Goal: Transaction & Acquisition: Book appointment/travel/reservation

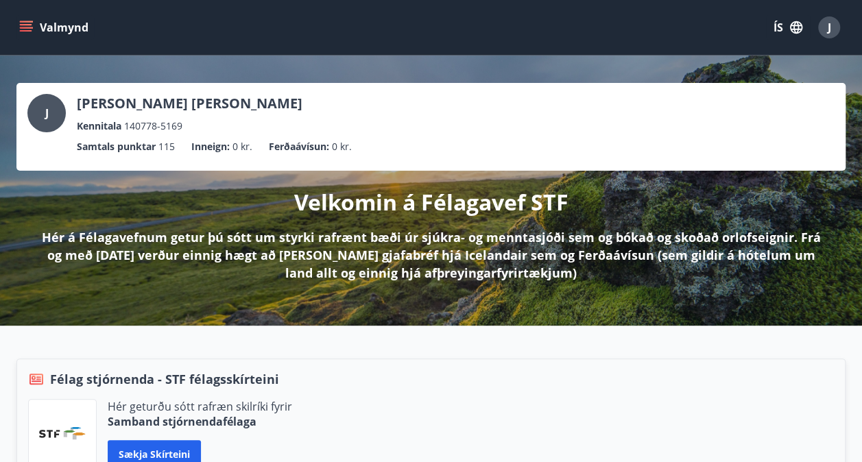
click at [31, 27] on icon "menu" at bounding box center [27, 27] width 15 height 1
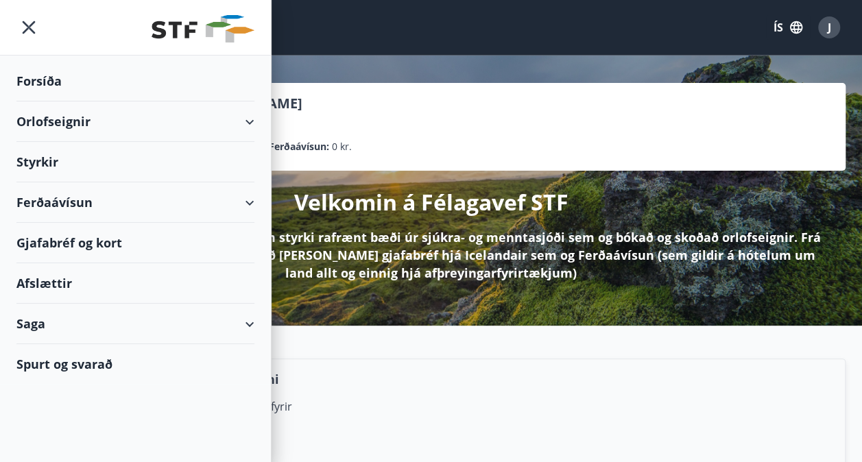
click at [52, 123] on div "Orlofseignir" at bounding box center [135, 121] width 238 height 40
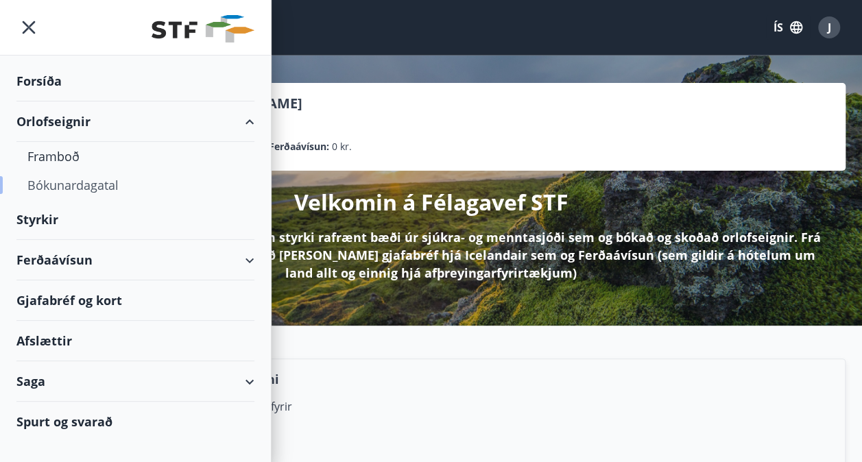
click at [72, 189] on div "Bókunardagatal" at bounding box center [135, 185] width 216 height 29
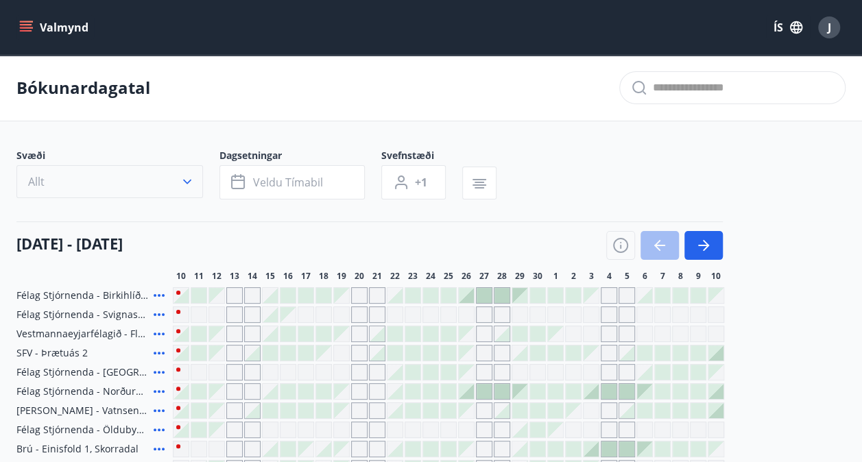
click at [182, 181] on icon "button" at bounding box center [187, 182] width 14 height 14
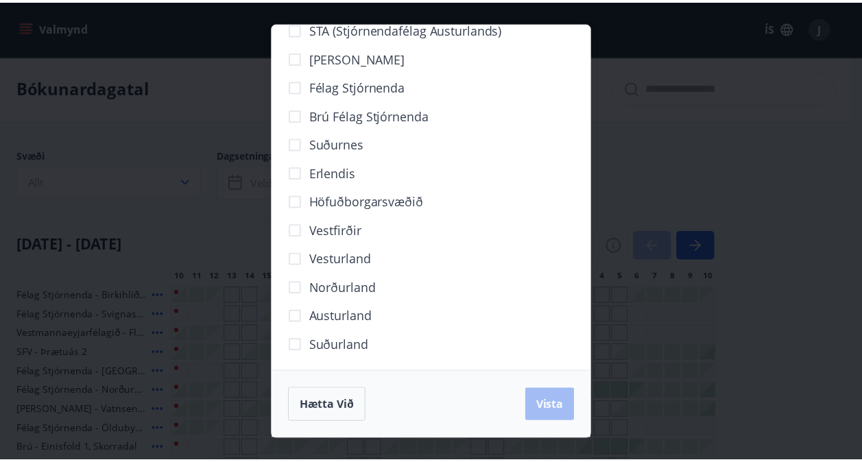
scroll to position [86, 0]
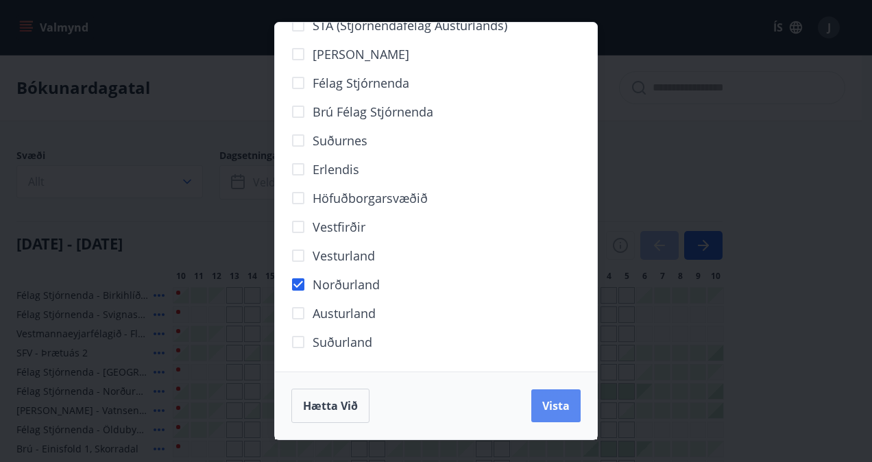
click at [553, 416] on button "Vista" at bounding box center [555, 406] width 49 height 33
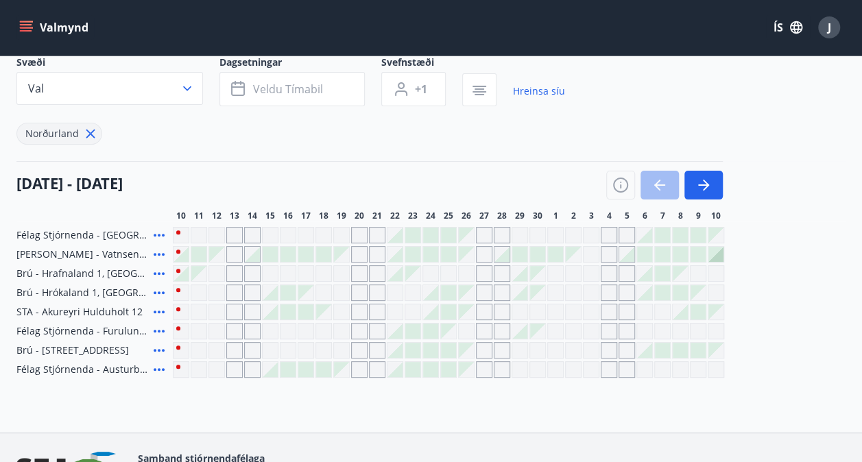
scroll to position [137, 0]
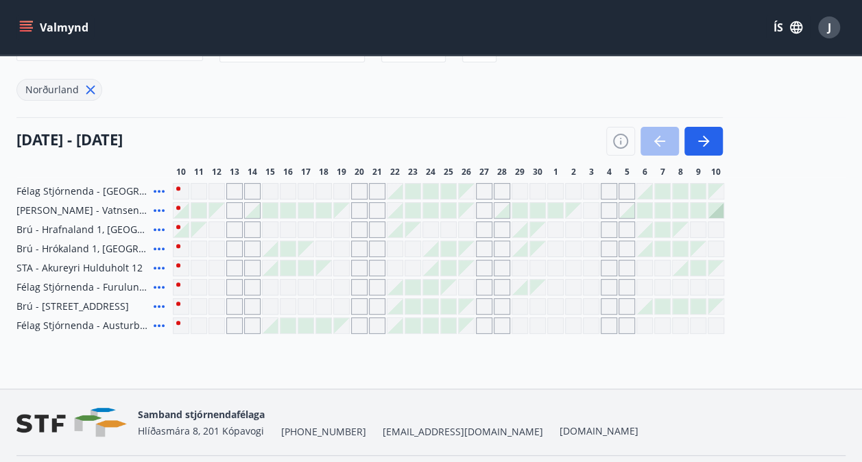
click at [157, 266] on icon at bounding box center [159, 268] width 16 height 16
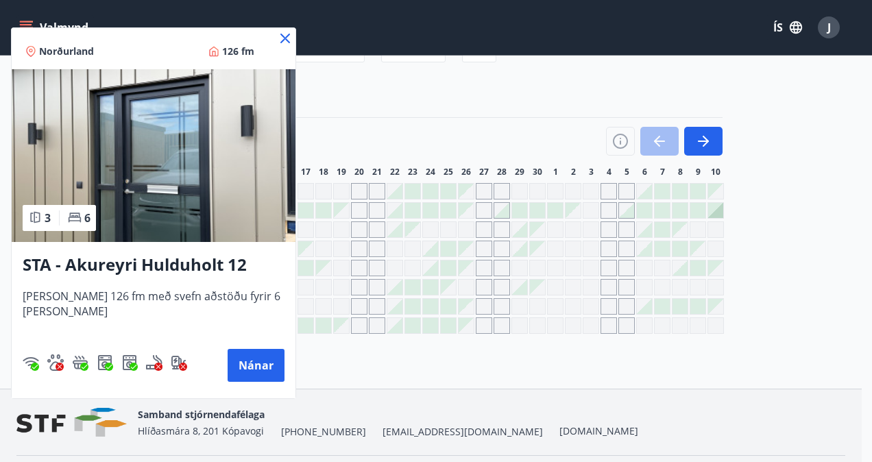
click at [250, 361] on button "Nánar" at bounding box center [256, 365] width 57 height 33
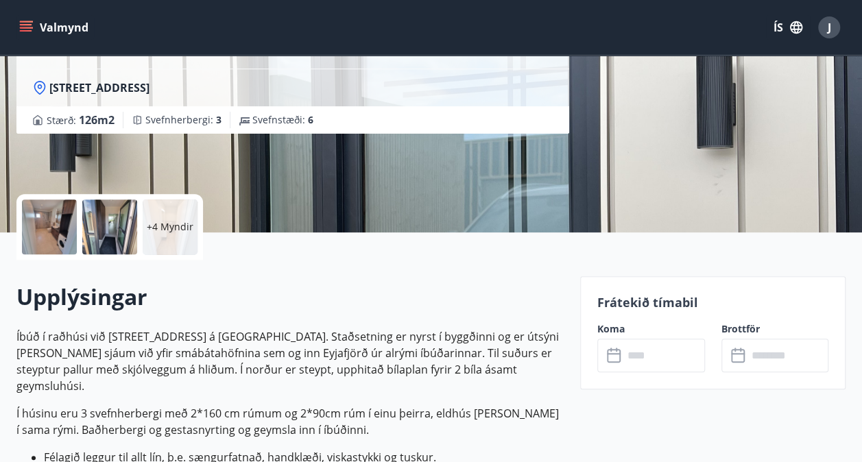
scroll to position [343, 0]
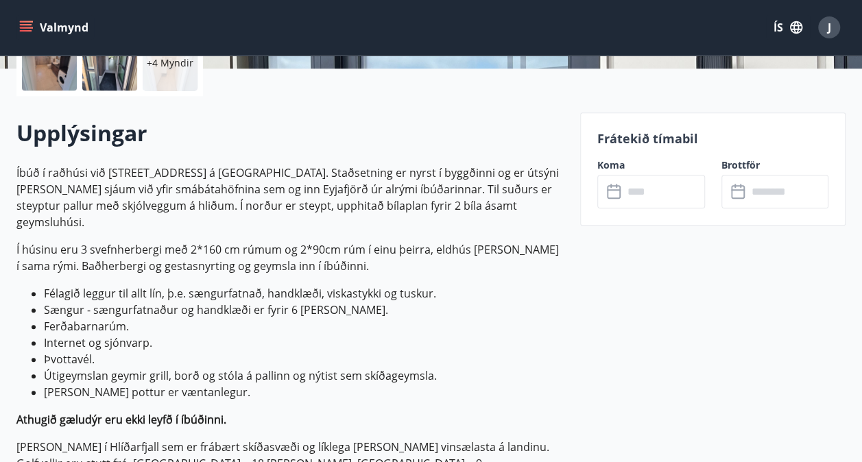
click at [610, 192] on icon at bounding box center [615, 192] width 16 height 16
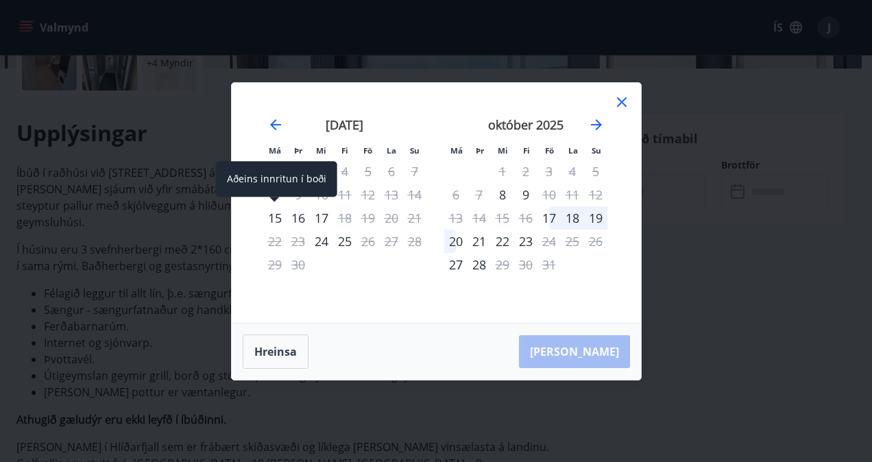
click at [278, 221] on div "15" at bounding box center [274, 217] width 23 height 23
click at [277, 217] on div "15" at bounding box center [274, 217] width 23 height 23
click at [322, 218] on div "17" at bounding box center [321, 217] width 23 height 23
click at [618, 95] on icon at bounding box center [622, 102] width 16 height 16
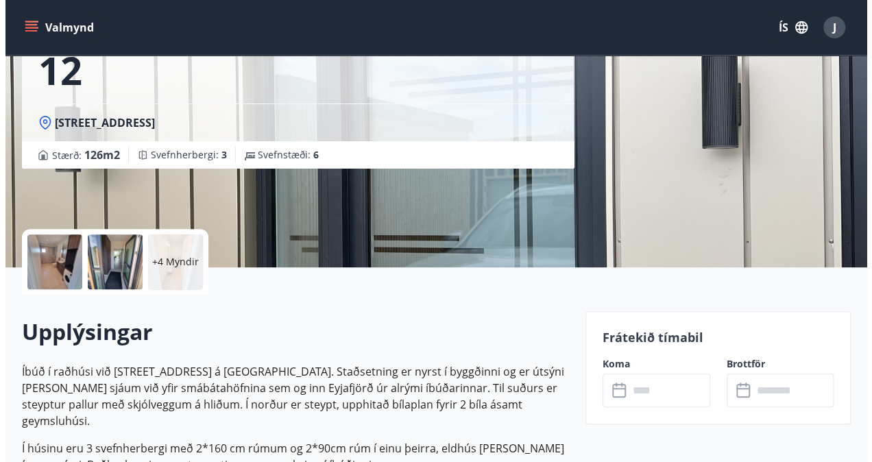
scroll to position [0, 0]
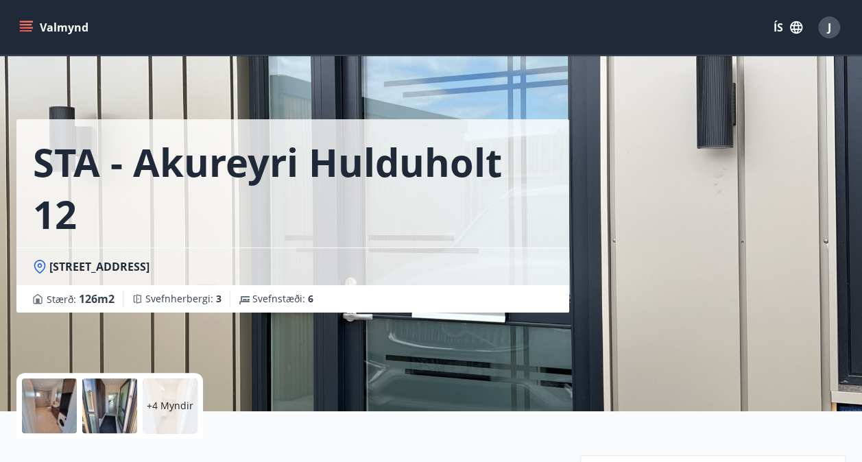
click at [26, 21] on icon "menu" at bounding box center [27, 21] width 15 height 1
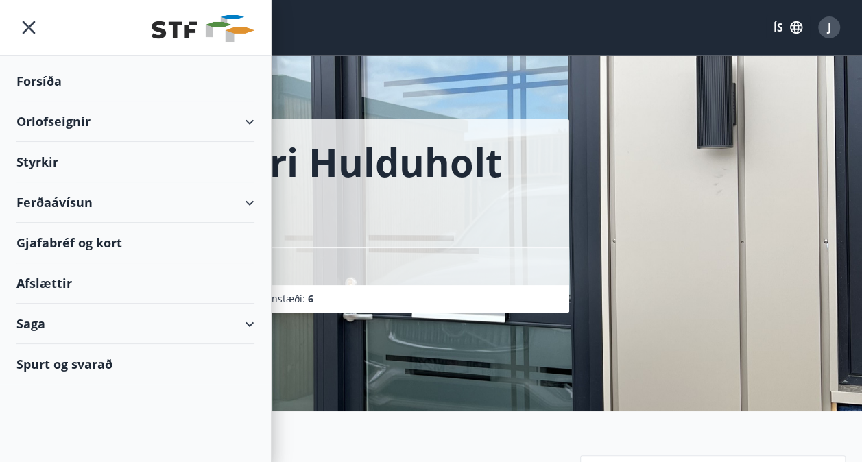
click at [243, 120] on div "Orlofseignir" at bounding box center [135, 121] width 238 height 40
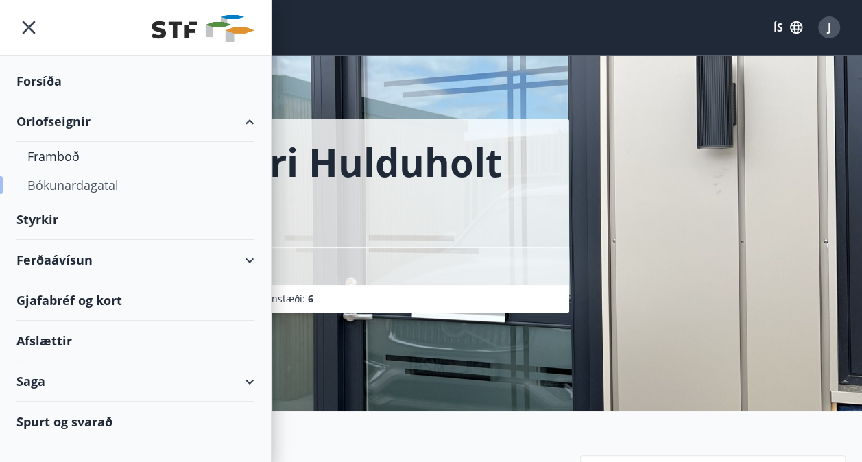
click at [83, 181] on div "Bókunardagatal" at bounding box center [135, 185] width 216 height 29
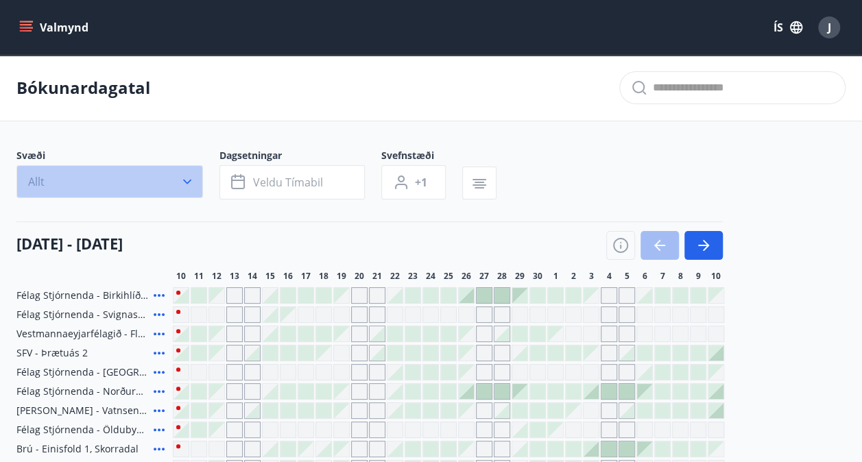
click at [186, 185] on icon "button" at bounding box center [187, 182] width 14 height 14
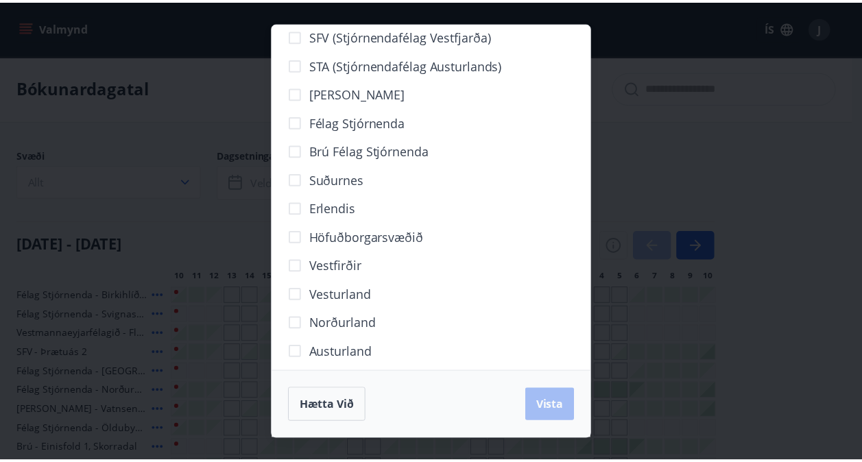
scroll to position [69, 0]
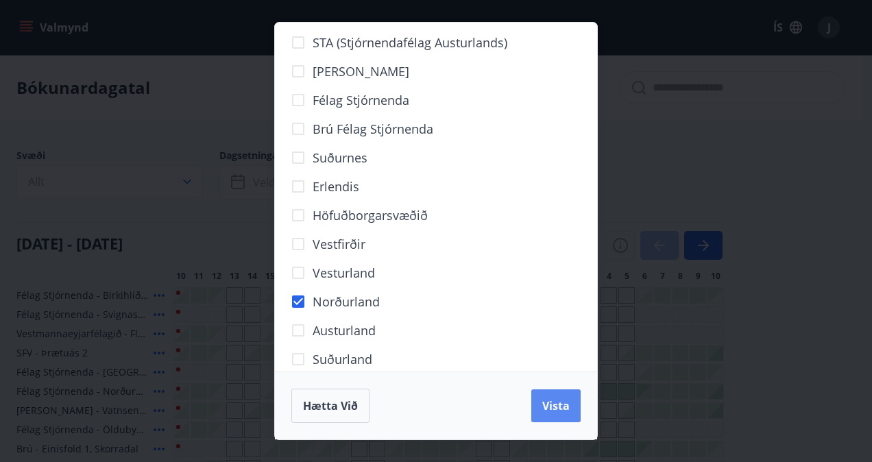
click at [562, 406] on span "Vista" at bounding box center [555, 405] width 27 height 15
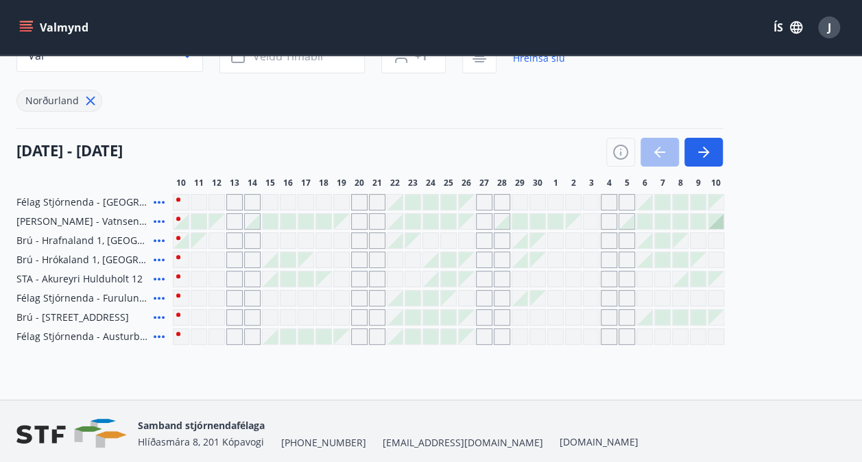
scroll to position [137, 0]
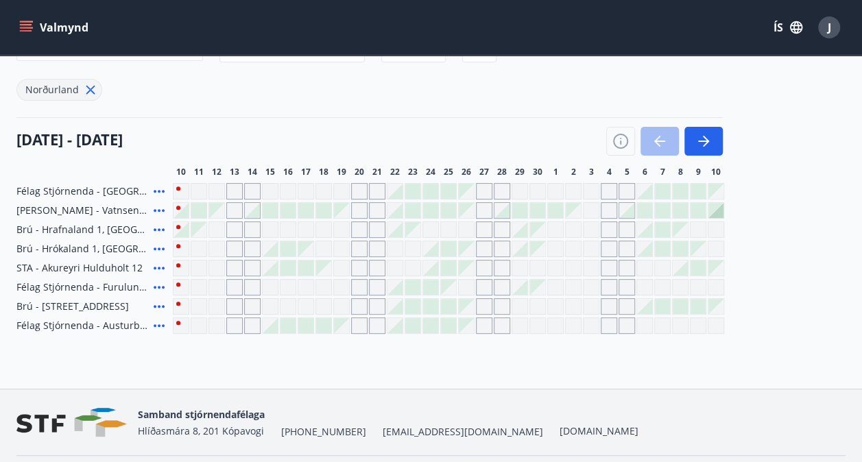
click at [163, 305] on icon at bounding box center [159, 306] width 11 height 3
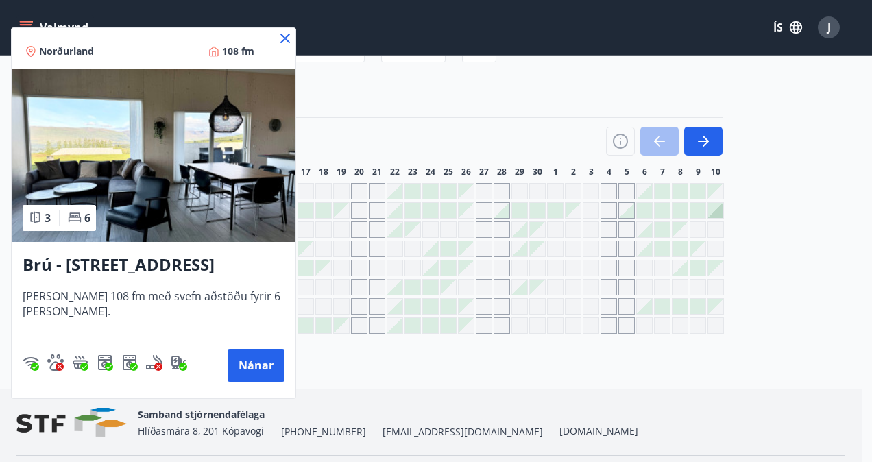
click at [283, 40] on icon at bounding box center [285, 38] width 16 height 16
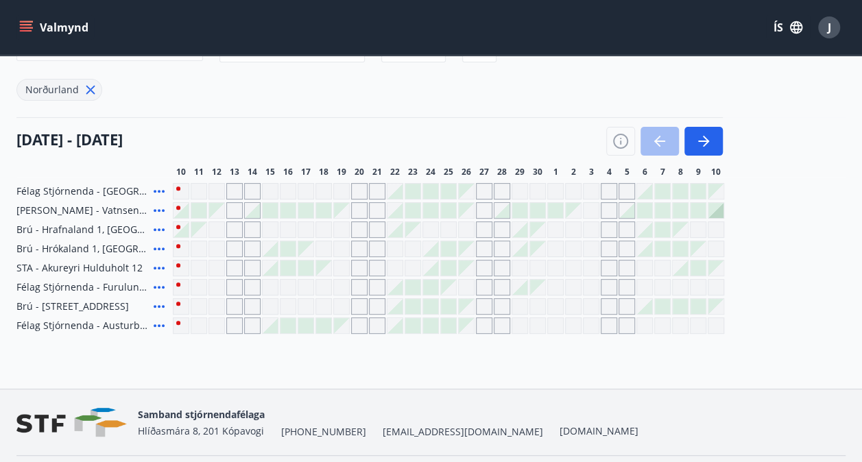
click at [161, 264] on icon at bounding box center [159, 268] width 16 height 16
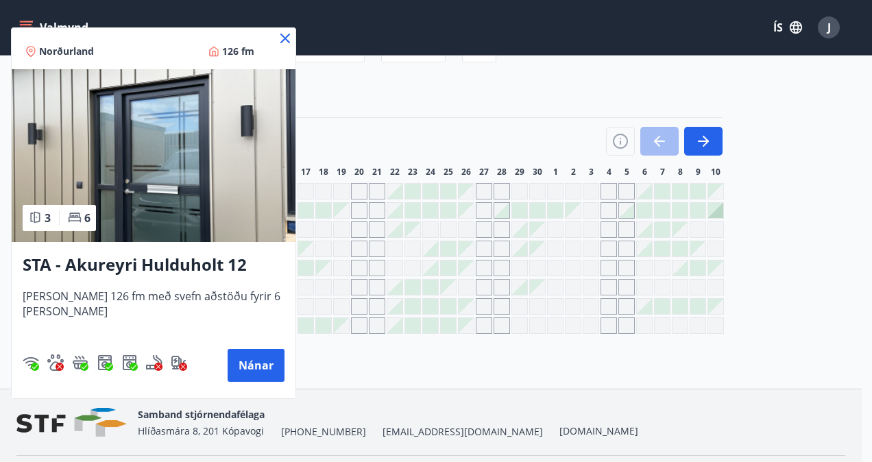
click at [277, 36] on icon at bounding box center [285, 38] width 16 height 16
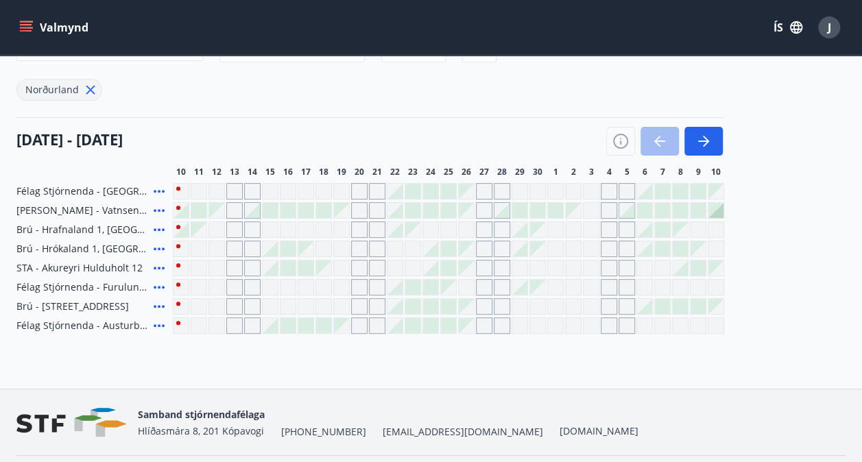
click at [162, 245] on icon at bounding box center [159, 249] width 16 height 16
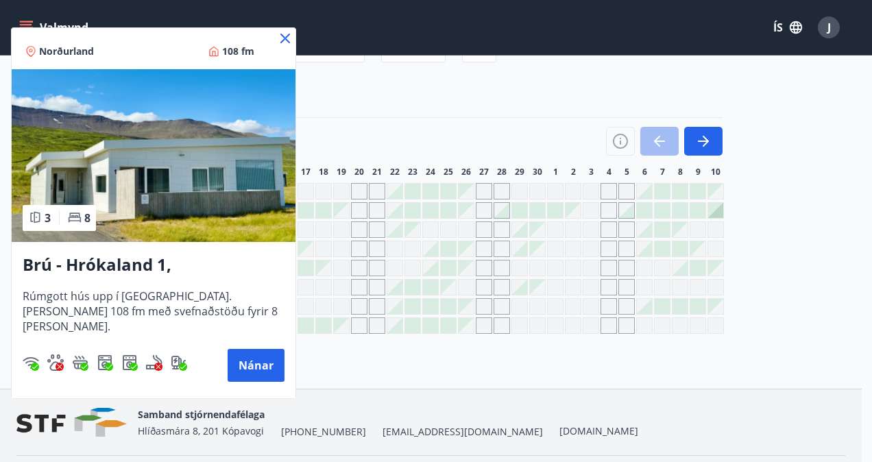
click at [287, 35] on icon at bounding box center [285, 39] width 10 height 10
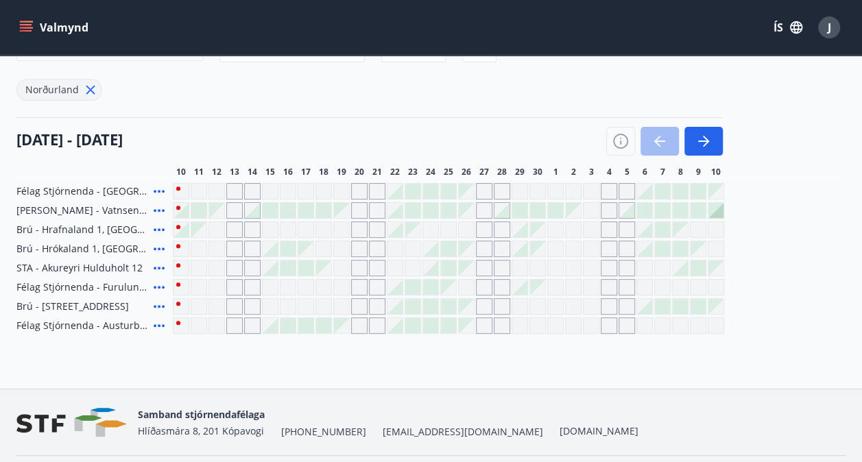
click at [157, 246] on icon at bounding box center [159, 249] width 16 height 16
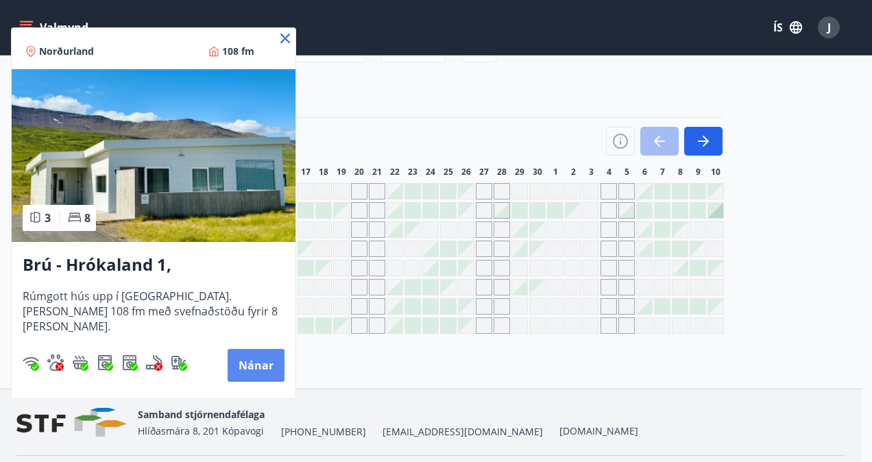
click at [263, 362] on button "Nánar" at bounding box center [256, 365] width 57 height 33
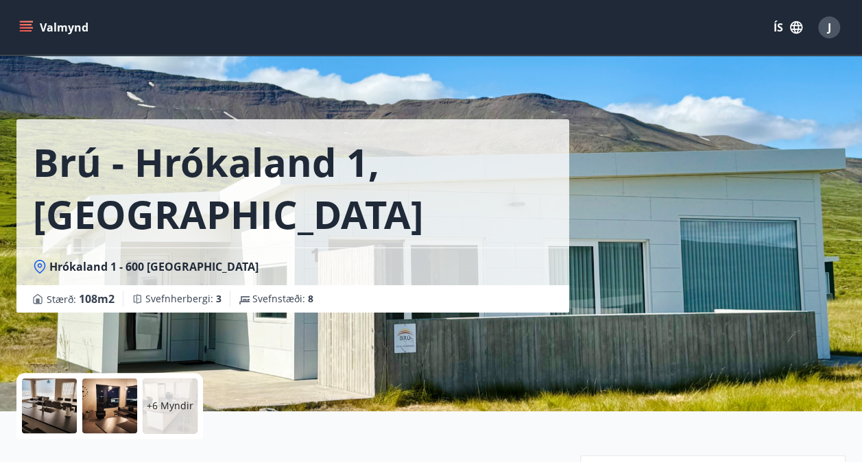
scroll to position [274, 0]
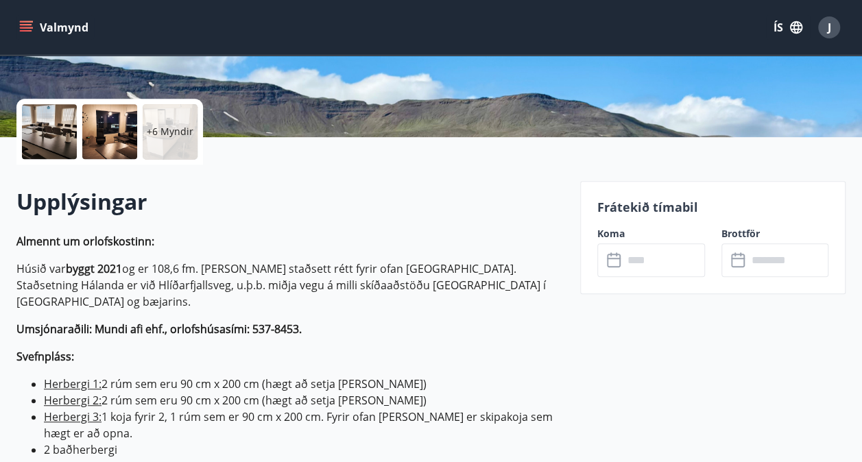
click at [613, 259] on icon at bounding box center [615, 260] width 16 height 16
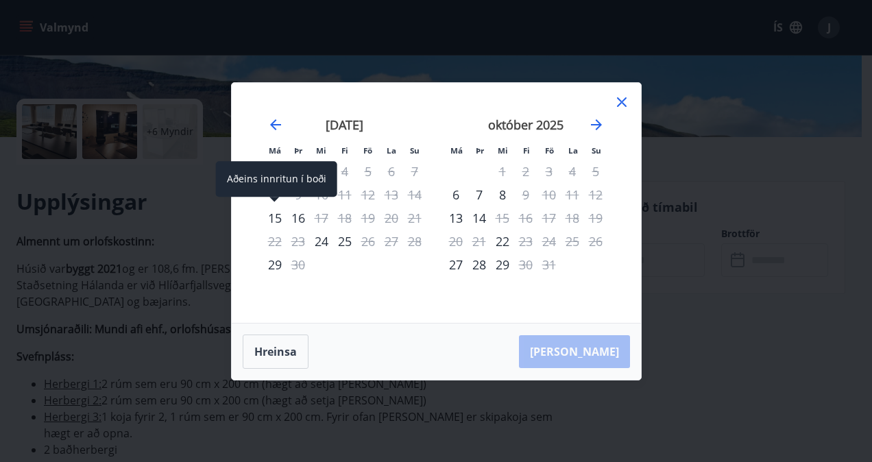
click at [272, 219] on div "15" at bounding box center [274, 217] width 23 height 23
click at [274, 218] on div "15" at bounding box center [274, 217] width 23 height 23
click at [276, 215] on div "15" at bounding box center [274, 217] width 23 height 23
drag, startPoint x: 619, startPoint y: 101, endPoint x: 429, endPoint y: 221, distance: 224.7
click at [618, 101] on icon at bounding box center [622, 102] width 16 height 16
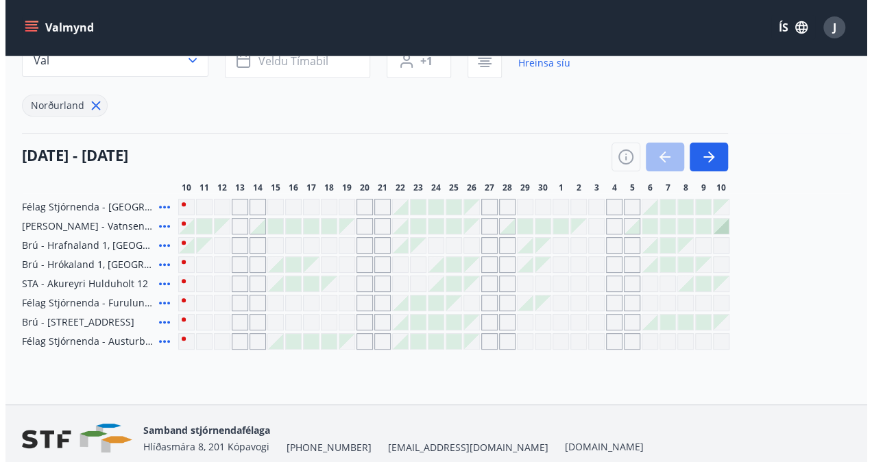
scroll to position [178, 0]
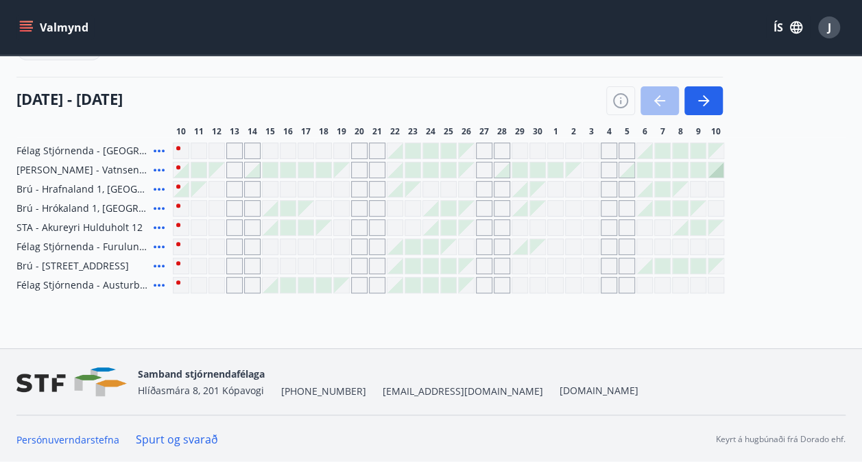
click at [159, 206] on icon at bounding box center [159, 208] width 16 height 16
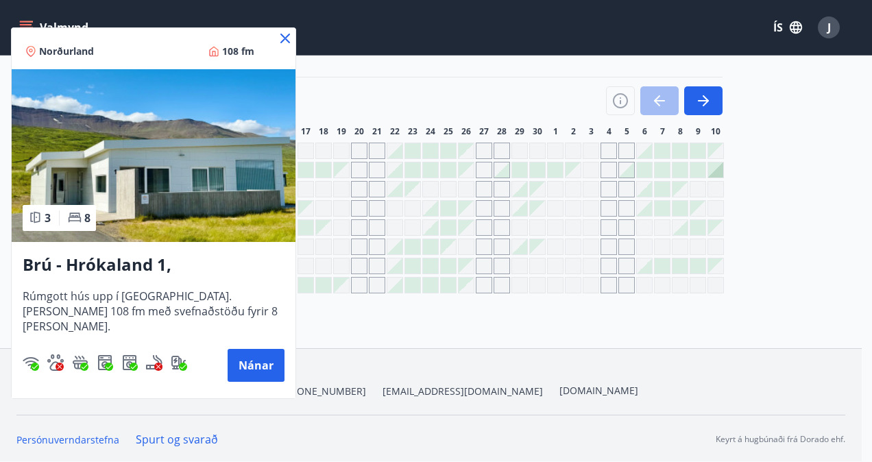
click at [283, 38] on icon at bounding box center [285, 38] width 16 height 16
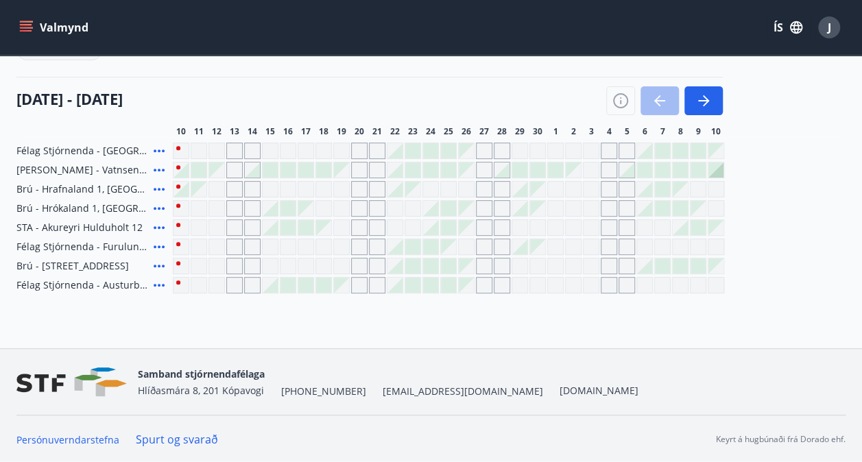
click at [161, 222] on icon at bounding box center [159, 227] width 16 height 16
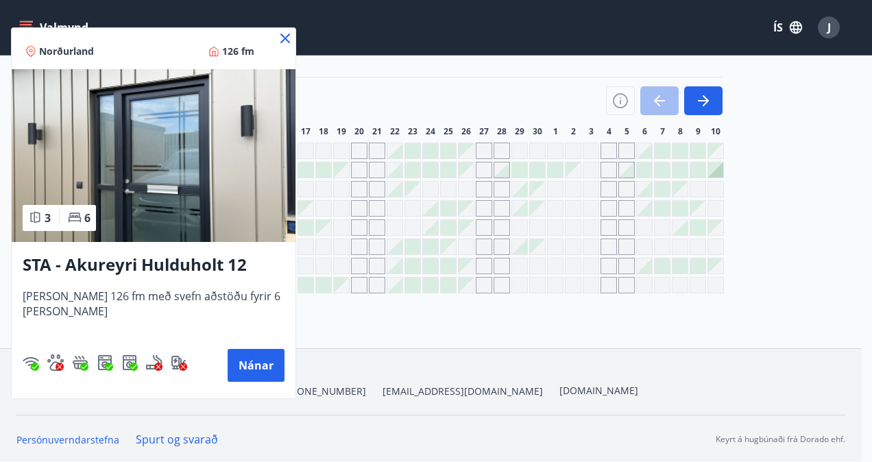
click at [163, 180] on img at bounding box center [154, 155] width 284 height 173
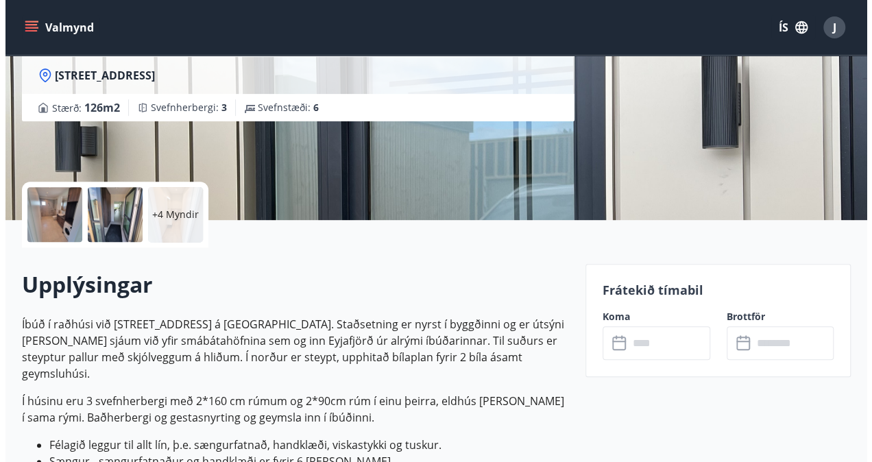
scroll to position [274, 0]
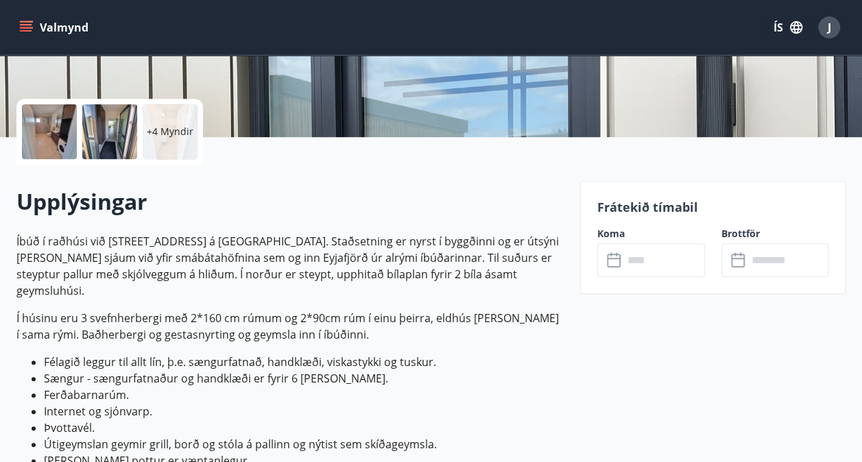
click at [101, 128] on div at bounding box center [109, 131] width 55 height 55
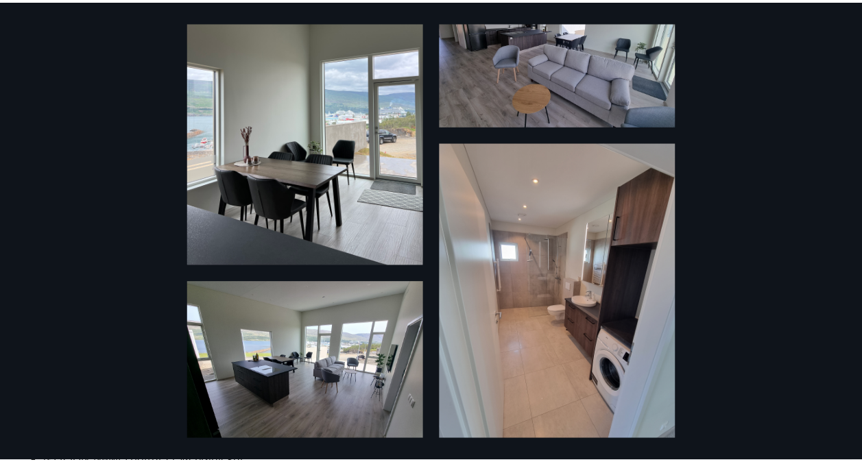
scroll to position [0, 0]
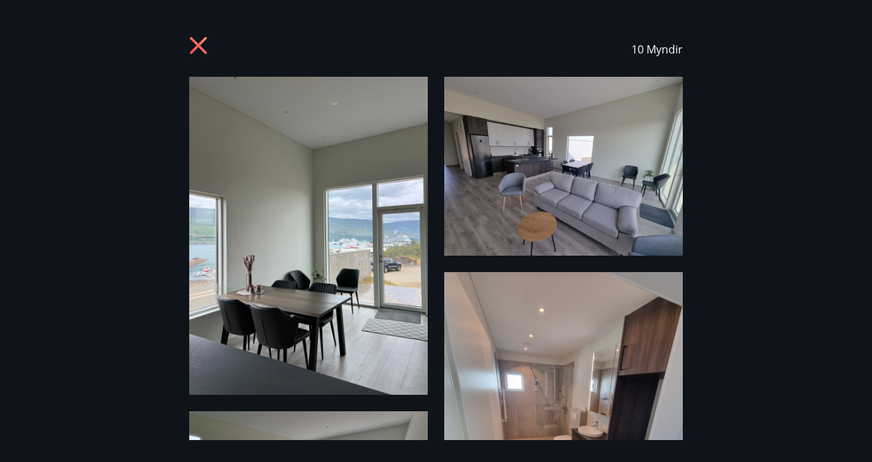
click at [187, 43] on div "10 Myndir" at bounding box center [435, 49] width 839 height 55
click at [206, 43] on icon at bounding box center [200, 47] width 22 height 22
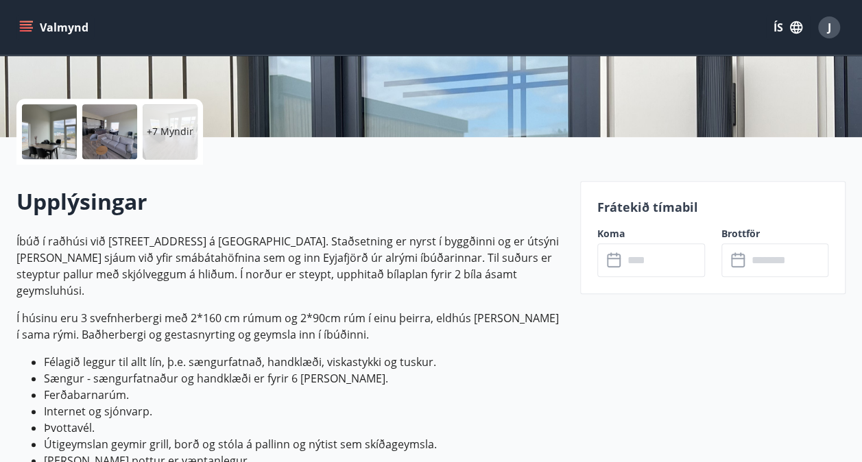
click at [25, 26] on icon "menu" at bounding box center [26, 28] width 14 height 14
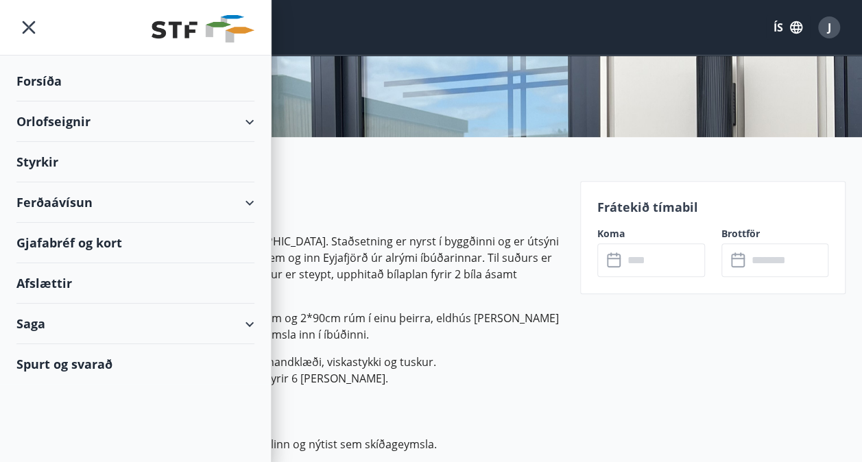
click at [248, 119] on div "Orlofseignir" at bounding box center [135, 121] width 238 height 40
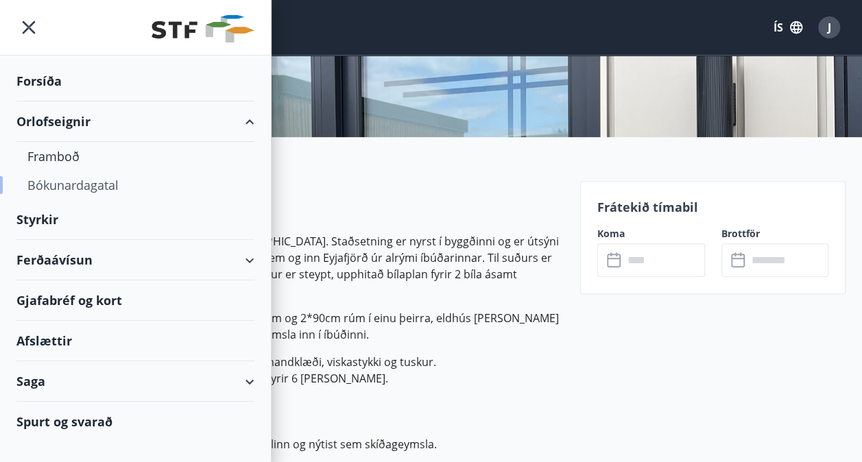
click at [93, 187] on div "Bókunardagatal" at bounding box center [135, 185] width 216 height 29
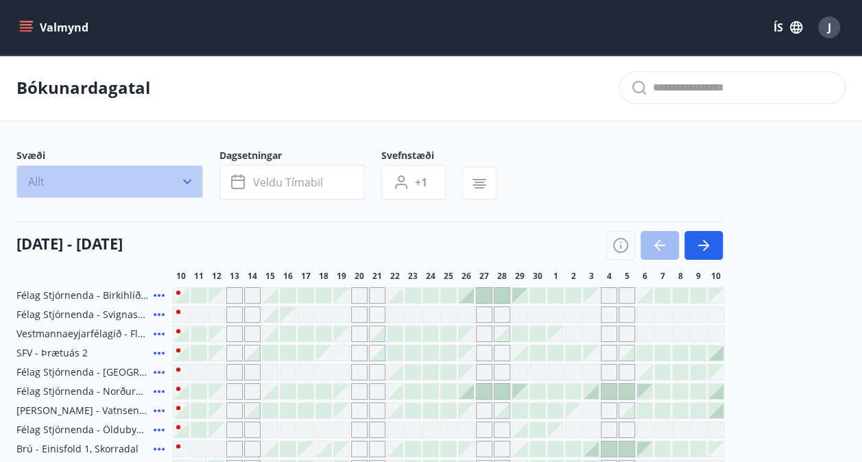
click at [195, 180] on button "Allt" at bounding box center [109, 181] width 187 height 33
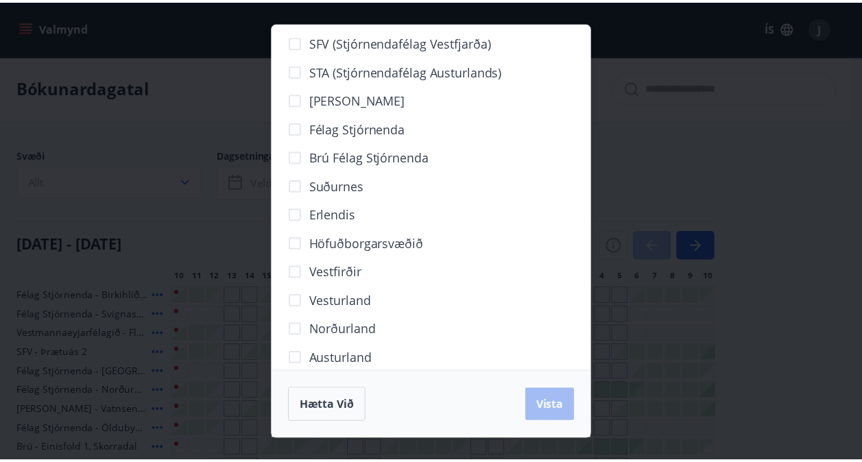
scroll to position [69, 0]
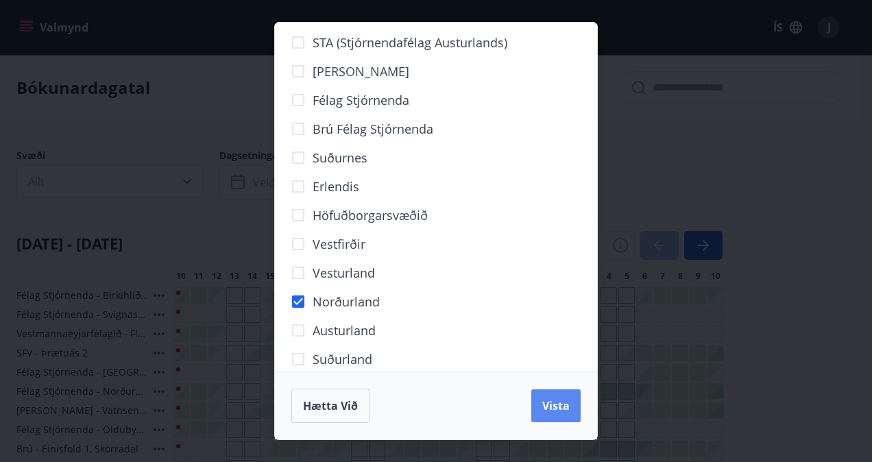
click at [549, 411] on span "Vista" at bounding box center [555, 405] width 27 height 15
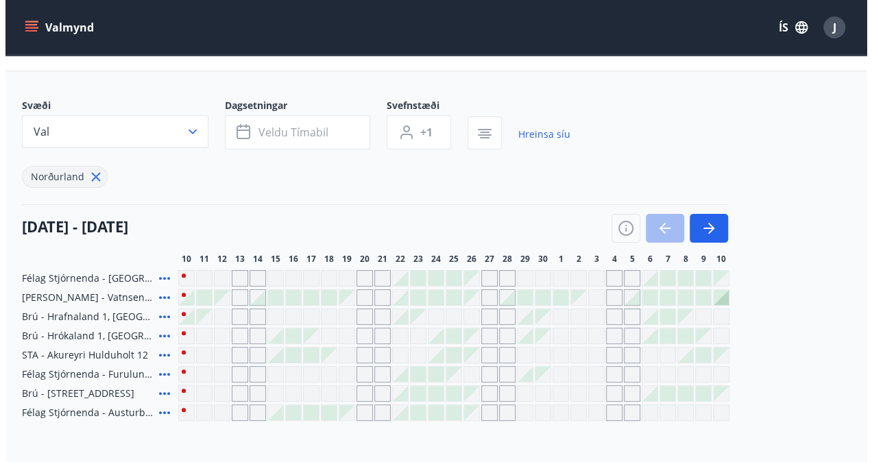
scroll to position [69, 0]
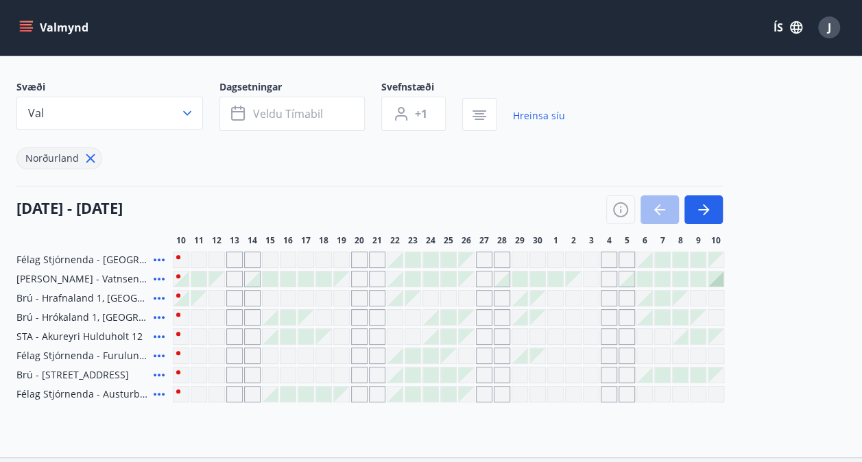
click at [156, 314] on icon at bounding box center [159, 317] width 16 height 16
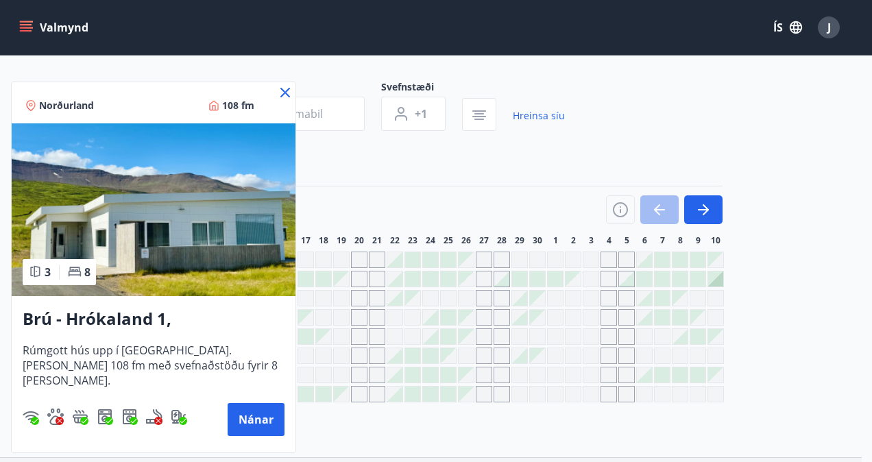
click at [283, 93] on icon at bounding box center [285, 92] width 16 height 16
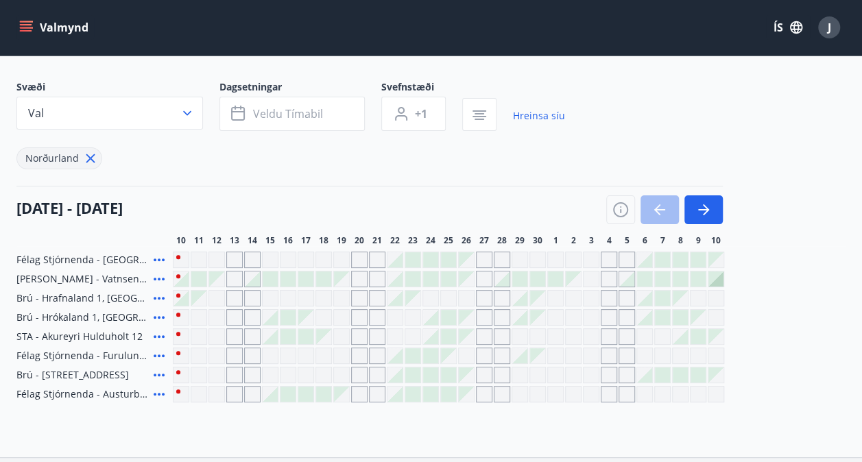
click at [274, 319] on div at bounding box center [270, 317] width 15 height 15
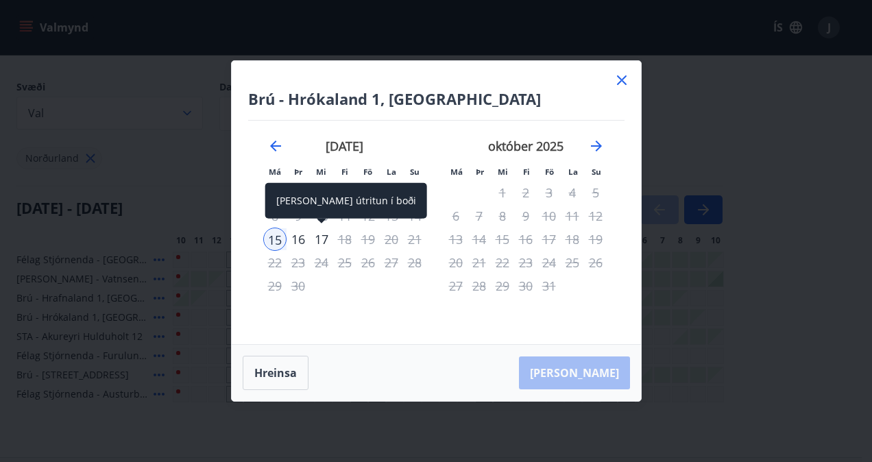
click at [318, 237] on div "17" at bounding box center [321, 239] width 23 height 23
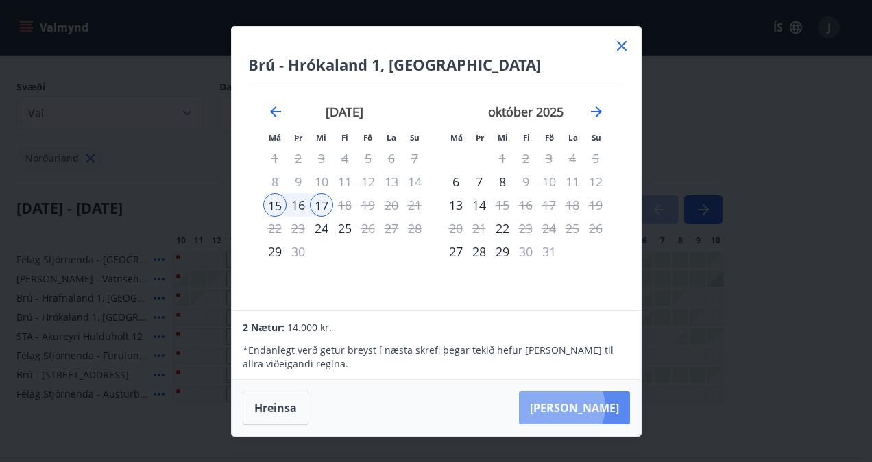
click at [603, 407] on button "[PERSON_NAME]" at bounding box center [574, 408] width 111 height 33
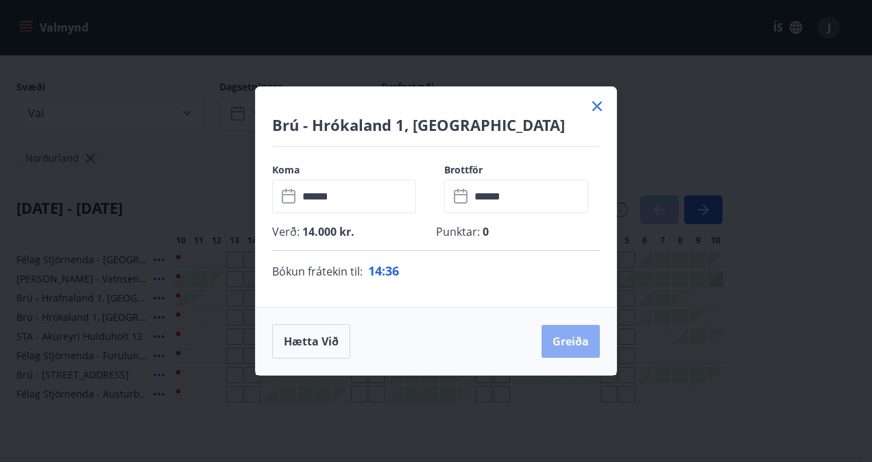
click at [563, 343] on button "Greiða" at bounding box center [571, 341] width 58 height 33
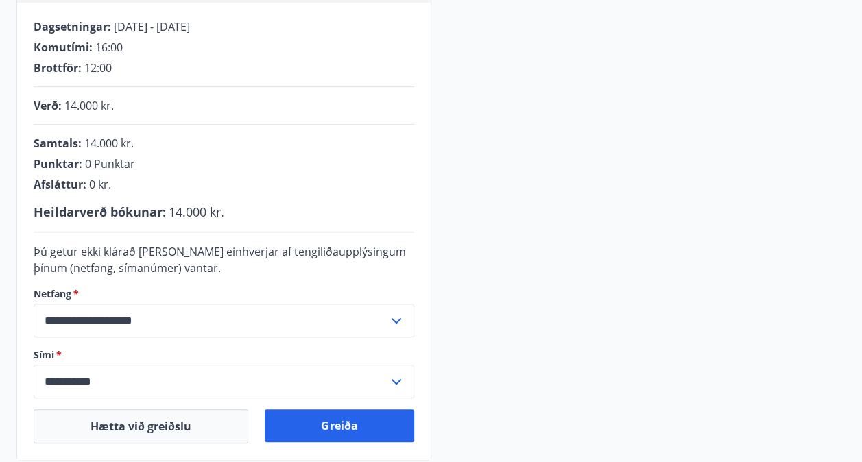
scroll to position [344, 0]
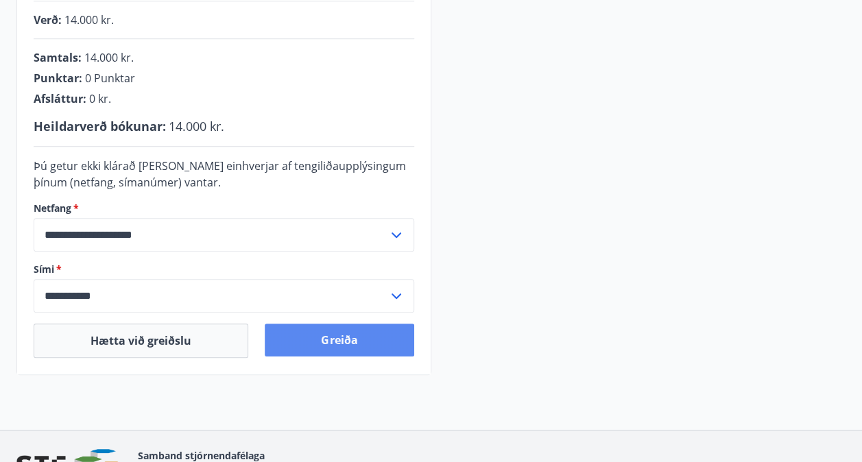
click at [368, 337] on button "Greiða" at bounding box center [339, 340] width 149 height 33
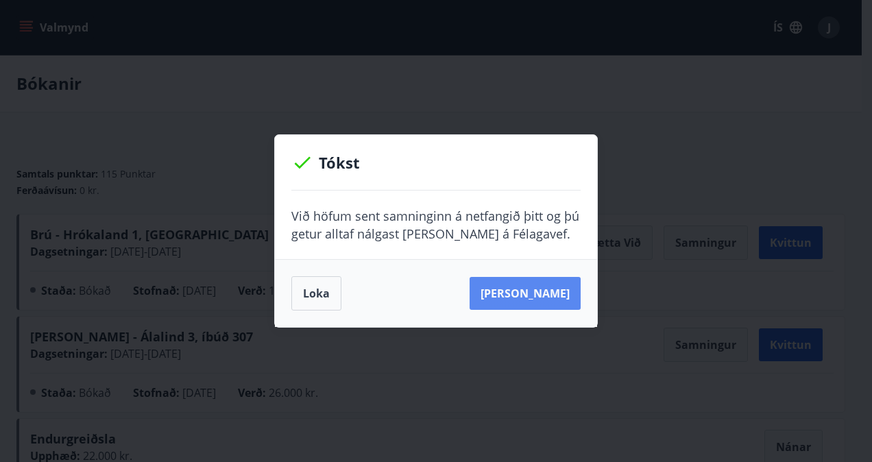
click at [562, 295] on button "Sjá samning" at bounding box center [525, 293] width 111 height 33
click at [315, 304] on button "Loka" at bounding box center [316, 293] width 50 height 34
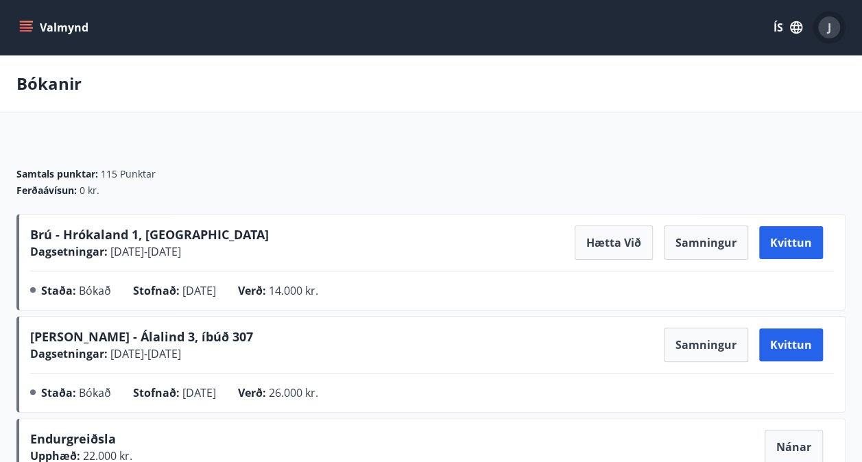
click at [824, 25] on div "J" at bounding box center [829, 27] width 22 height 22
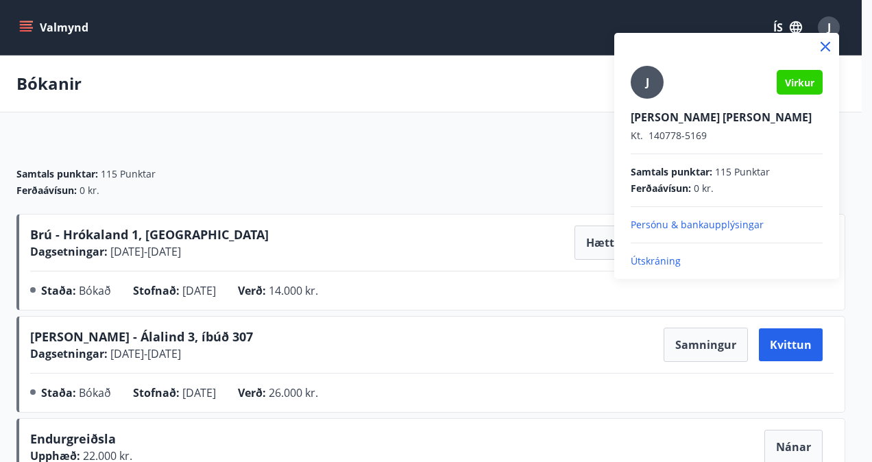
click at [665, 262] on p "Útskráning" at bounding box center [727, 261] width 192 height 14
